Goal: Task Accomplishment & Management: Manage account settings

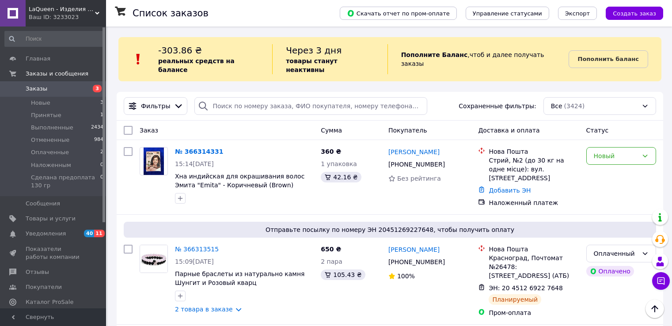
scroll to position [530, 0]
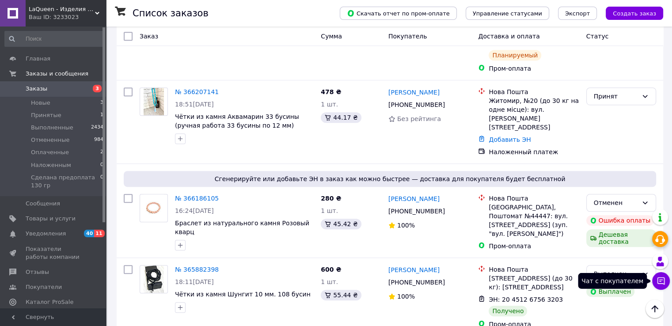
click at [657, 280] on icon at bounding box center [660, 280] width 9 height 9
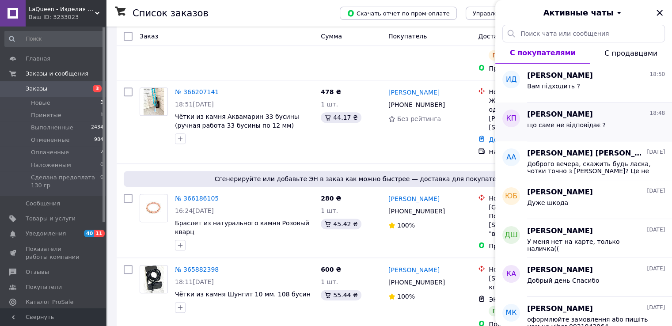
click at [593, 128] on div "що саме не відповідає ?" at bounding box center [566, 127] width 79 height 12
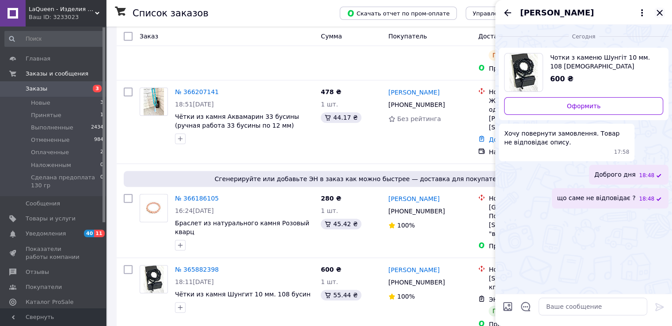
click at [659, 15] on icon "Закрыть" at bounding box center [659, 13] width 11 height 11
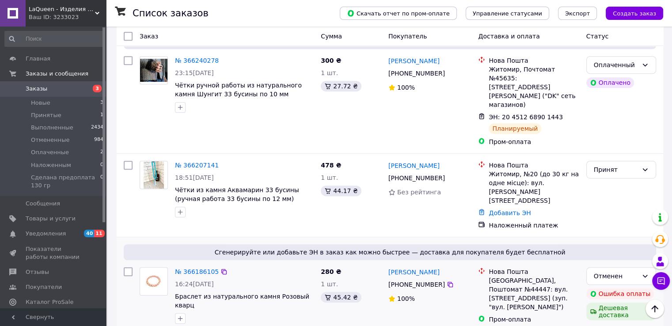
scroll to position [397, 0]
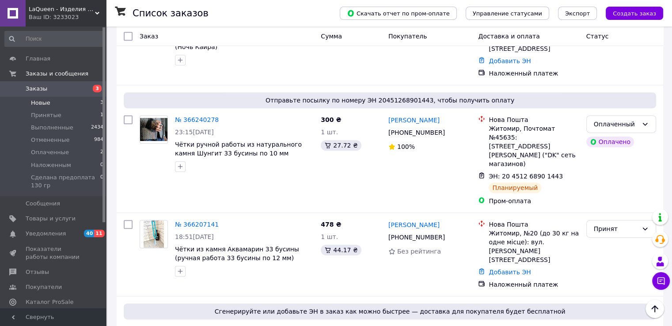
click at [54, 104] on li "Новые 3" at bounding box center [54, 103] width 109 height 12
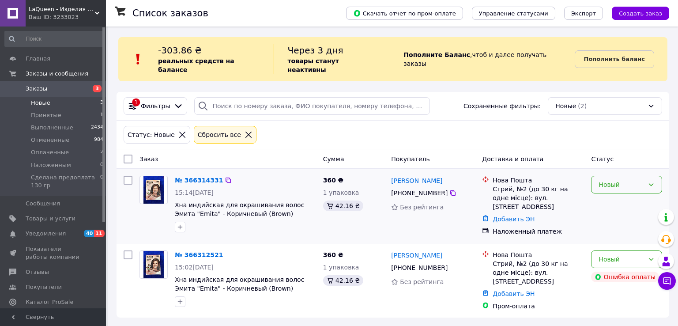
click at [609, 180] on div "Новый" at bounding box center [621, 185] width 45 height 10
click at [611, 194] on li "Принят" at bounding box center [627, 195] width 70 height 16
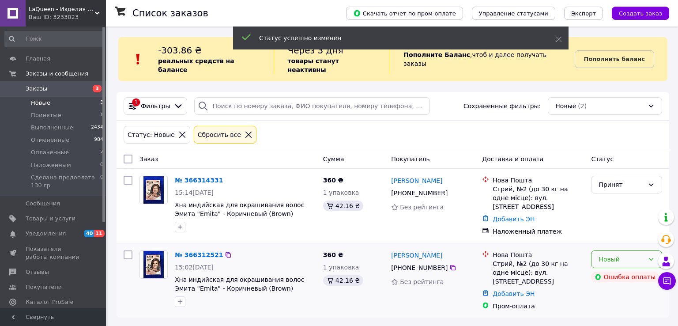
click at [617, 254] on div "Новый" at bounding box center [621, 259] width 45 height 10
click at [616, 202] on li "Отменен" at bounding box center [627, 203] width 70 height 16
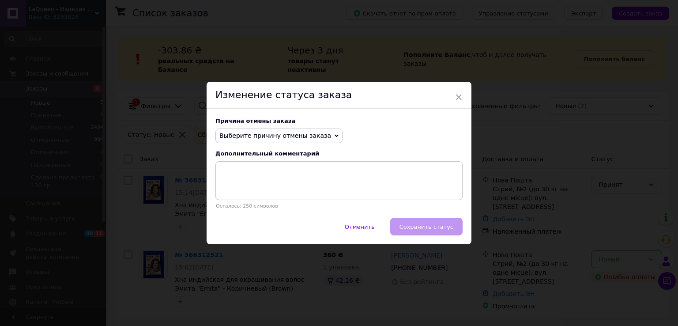
click at [293, 137] on span "Выберите причину отмены заказа" at bounding box center [275, 135] width 112 height 7
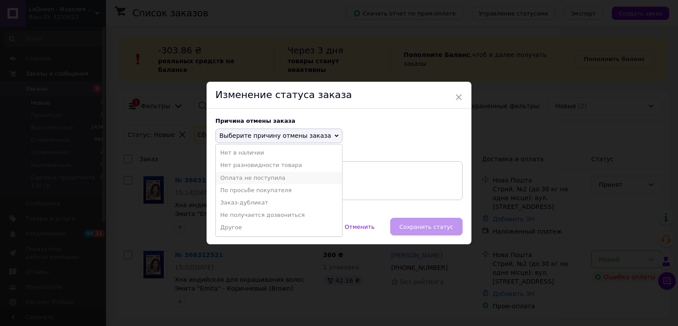
click at [272, 181] on li "Оплата не поступила" at bounding box center [279, 178] width 126 height 12
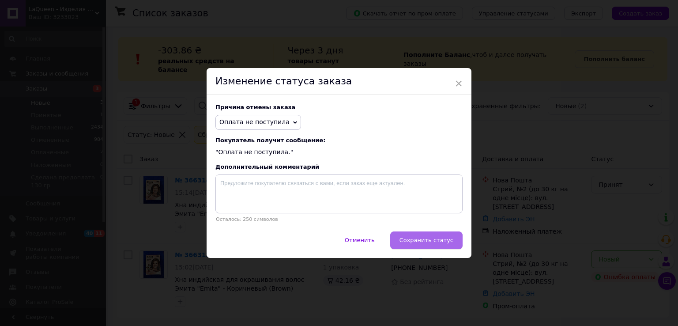
click at [417, 240] on span "Сохранить статус" at bounding box center [427, 240] width 54 height 7
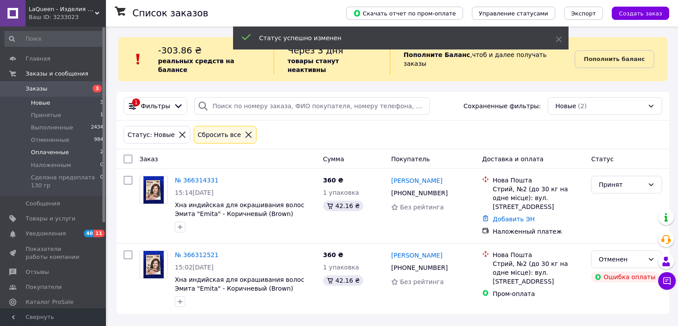
click at [76, 149] on li "Оплаченные 2" at bounding box center [54, 152] width 109 height 12
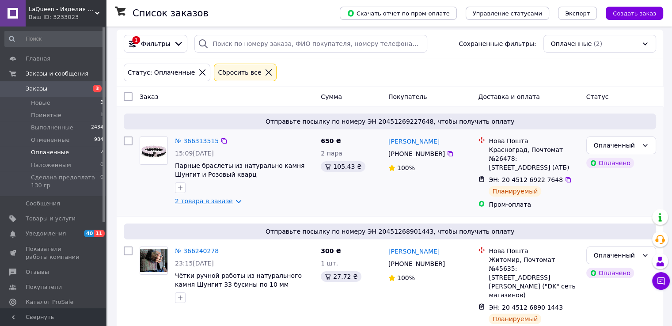
scroll to position [63, 0]
click at [66, 118] on li "Принятые 1" at bounding box center [54, 115] width 109 height 12
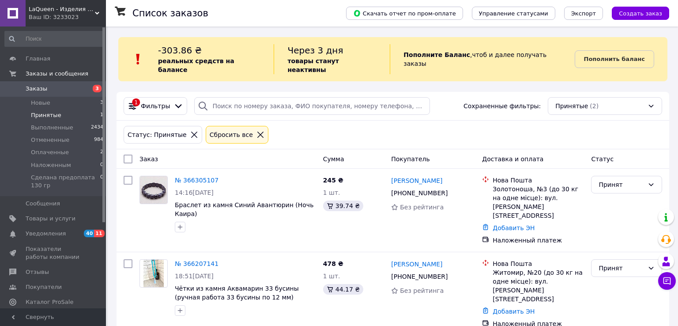
click at [49, 88] on span "Заказы" at bounding box center [54, 89] width 56 height 8
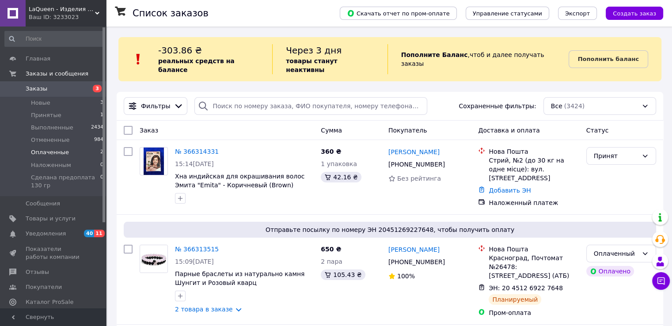
click at [76, 150] on li "Оплаченные 2" at bounding box center [54, 152] width 109 height 12
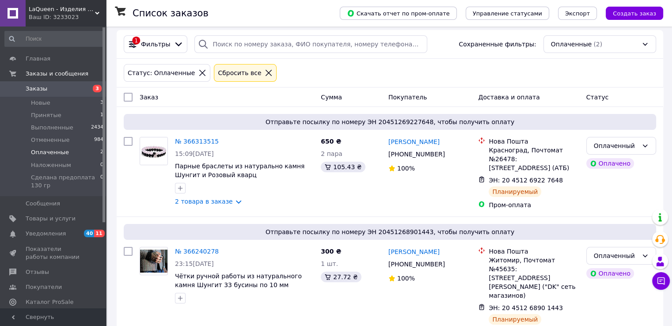
scroll to position [63, 0]
click at [53, 103] on li "Новые 3" at bounding box center [54, 103] width 109 height 12
